Goal: Check status: Check status

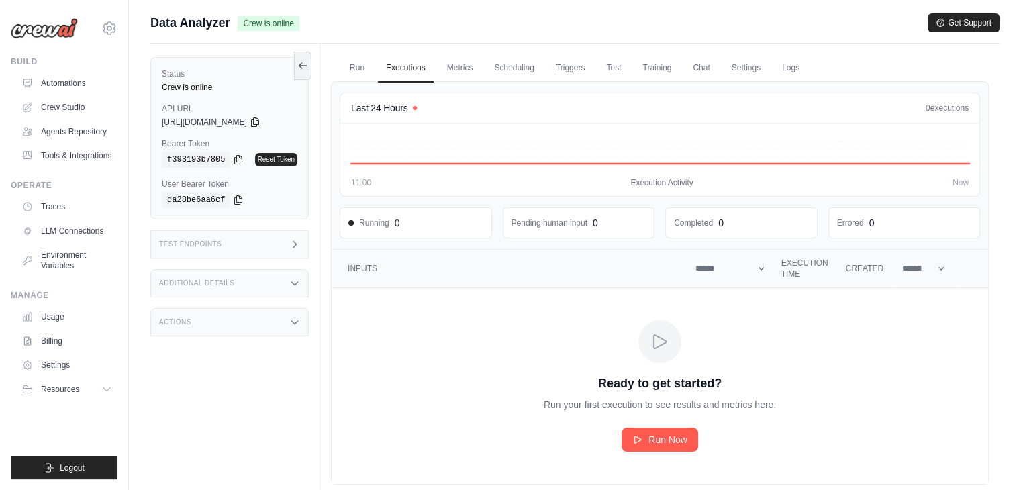
drag, startPoint x: 239, startPoint y: 389, endPoint x: 228, endPoint y: 363, distance: 27.7
click at [239, 389] on div "Status Crew is online API URL copied [URL][DOMAIN_NAME] Bearer Token copied f39…" at bounding box center [235, 289] width 170 height 490
click at [199, 283] on h3 "Additional Details" at bounding box center [196, 283] width 75 height 8
click at [199, 284] on h3 "Additional Details" at bounding box center [196, 283] width 75 height 8
click at [197, 247] on h3 "Test Endpoints" at bounding box center [190, 244] width 63 height 8
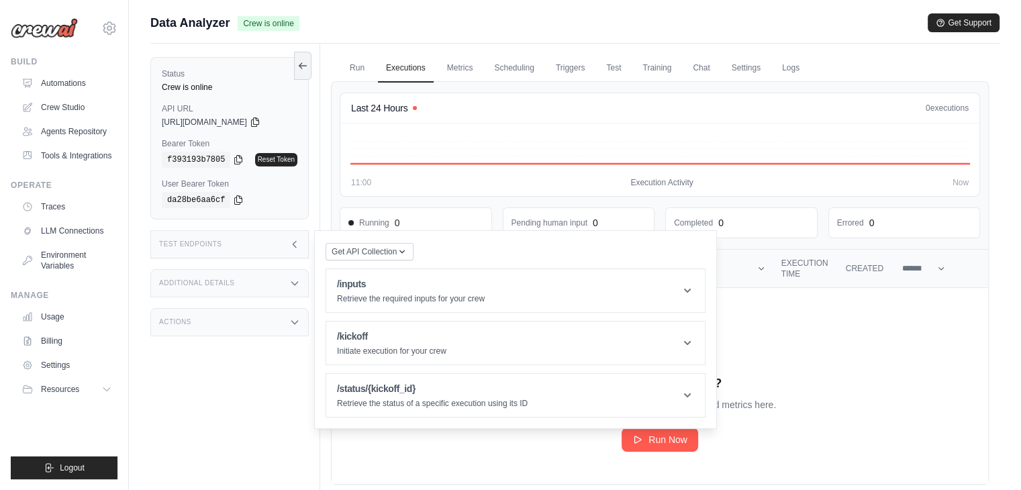
click at [191, 323] on div "Actions" at bounding box center [229, 322] width 158 height 28
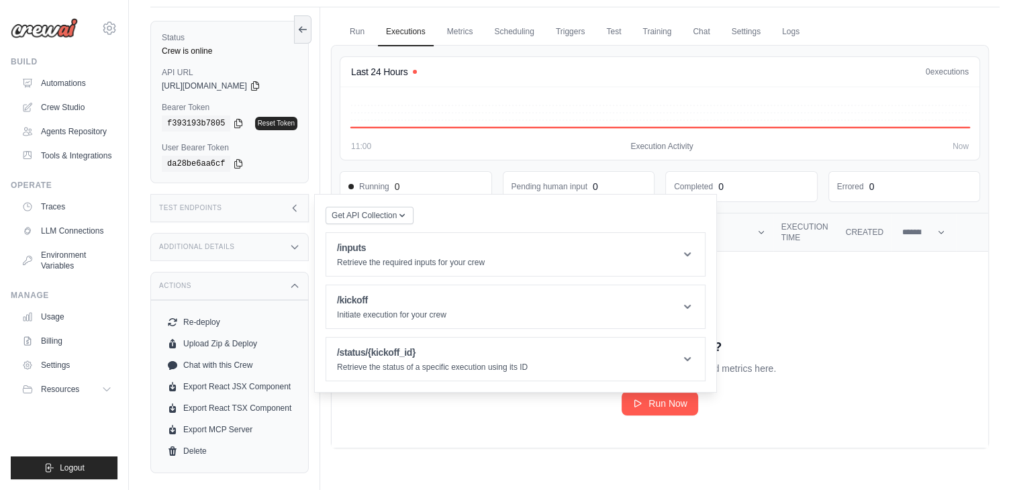
scroll to position [56, 0]
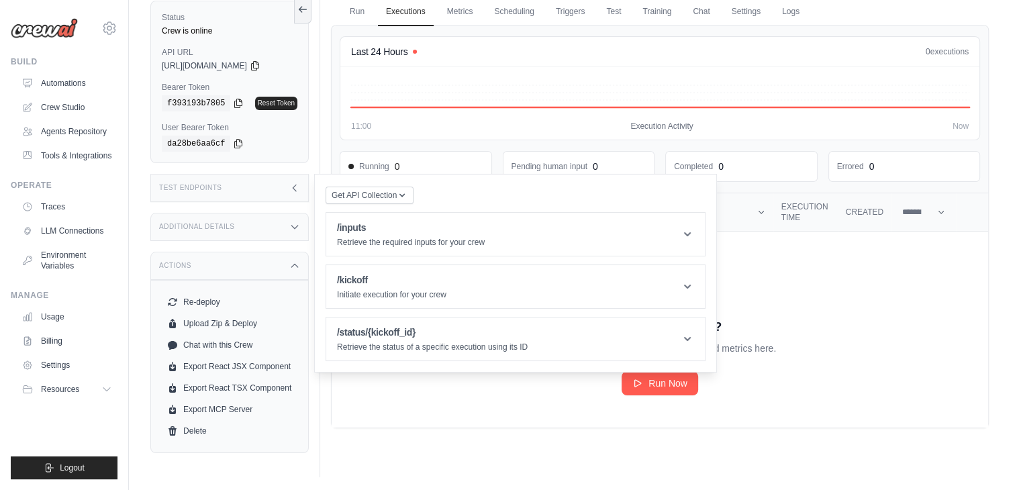
click at [204, 265] on div "Actions" at bounding box center [229, 266] width 158 height 28
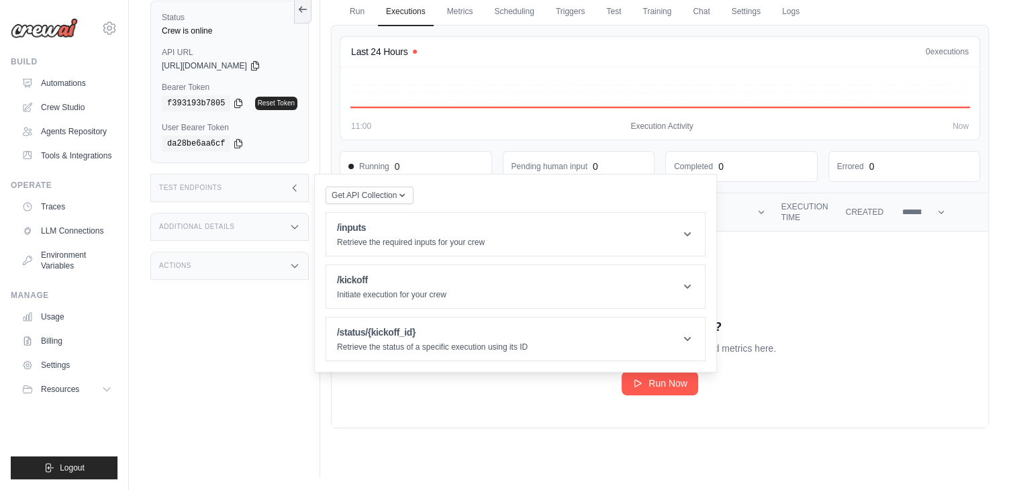
click at [277, 384] on div "Status Crew is online API URL copied [URL][DOMAIN_NAME] Bearer Token copied f39…" at bounding box center [235, 232] width 170 height 490
click at [243, 363] on div "Status Crew is online API URL copied [URL][DOMAIN_NAME] Bearer Token copied f39…" at bounding box center [235, 232] width 170 height 490
click at [254, 382] on div "Status Crew is online API URL copied [URL][DOMAIN_NAME] Bearer Token copied f39…" at bounding box center [235, 232] width 170 height 490
click at [427, 359] on article "/status/{kickoff_id} Retrieve the status of a specific execution using its ID P…" at bounding box center [516, 339] width 380 height 44
click at [390, 416] on td "Ready to get started? Run your first execution to see results and metrics here.…" at bounding box center [660, 330] width 657 height 196
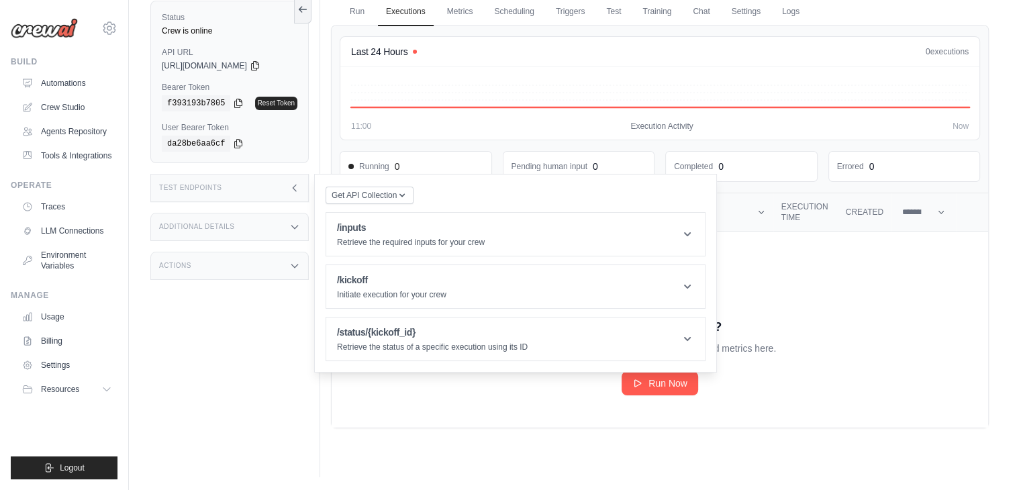
click at [152, 376] on div "Status Crew is online API URL copied [URL][DOMAIN_NAME] Bearer Token copied f39…" at bounding box center [235, 232] width 170 height 490
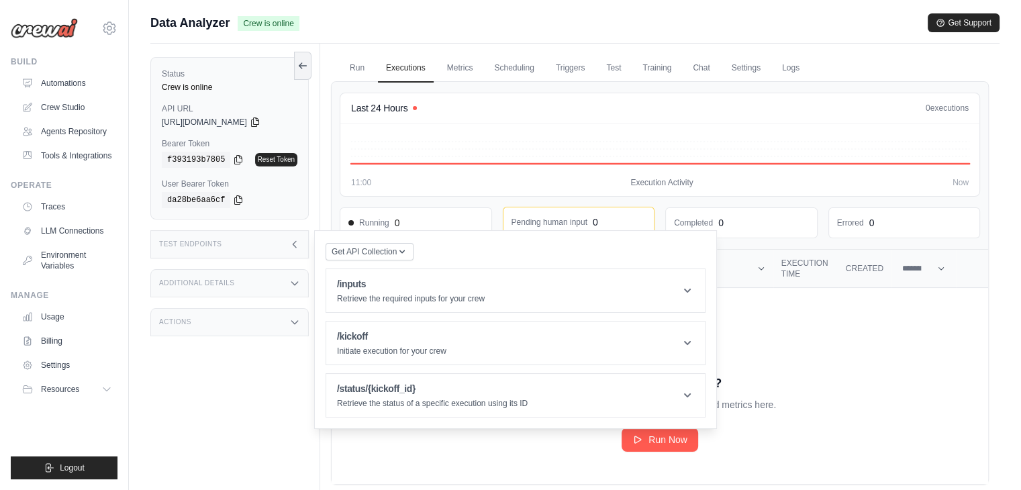
scroll to position [0, 0]
